Goal: Task Accomplishment & Management: Use online tool/utility

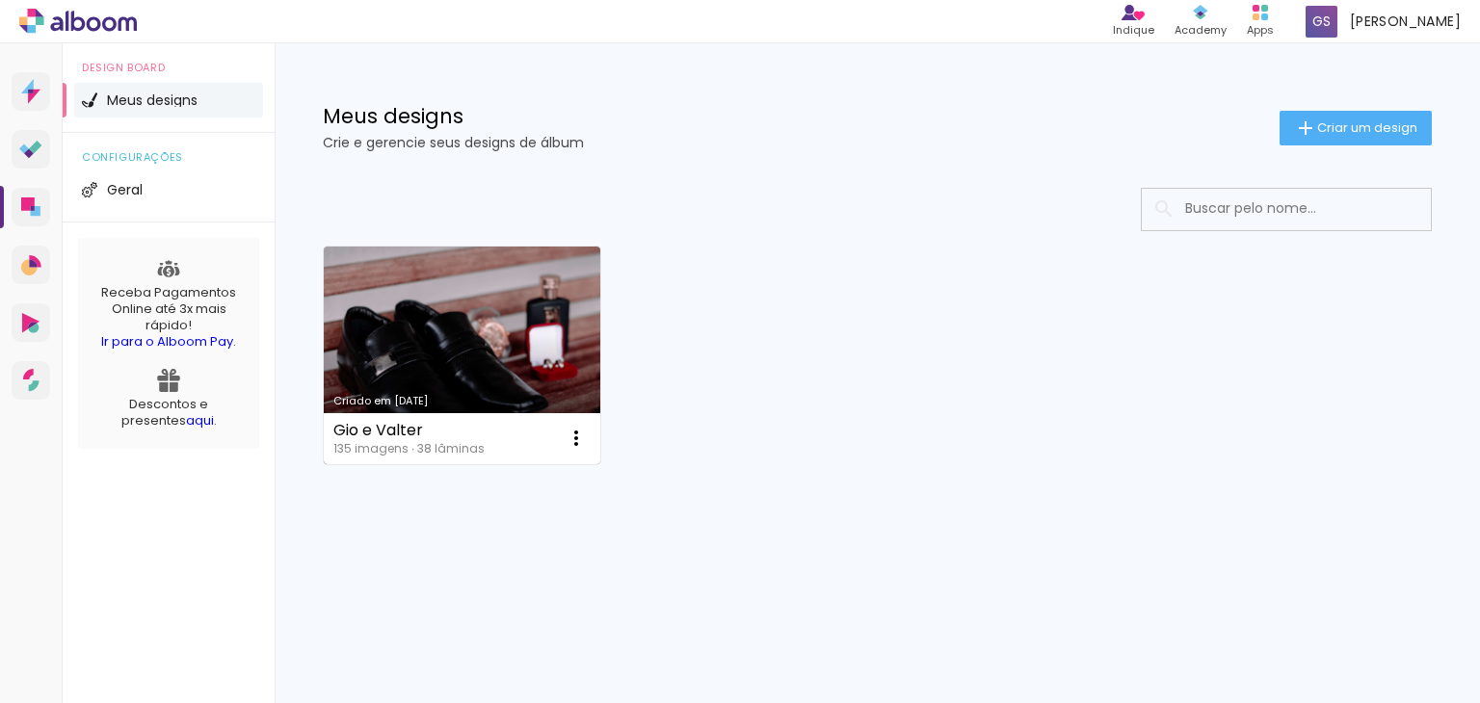
click at [444, 303] on link "Criado em [DATE]" at bounding box center [462, 356] width 277 height 218
